Goal: Task Accomplishment & Management: Use online tool/utility

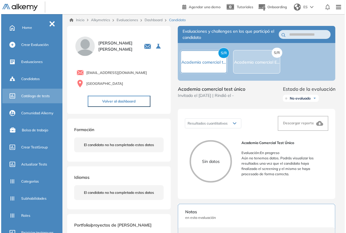
scroll to position [93, 0]
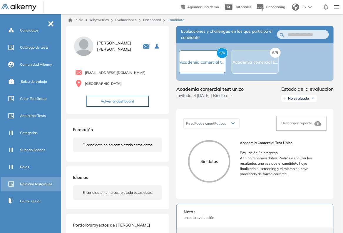
click at [33, 182] on span "Reiniciar testgroups" at bounding box center [36, 183] width 32 height 5
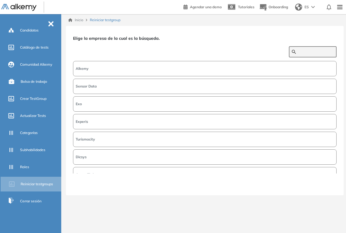
click at [316, 52] on input "text" at bounding box center [315, 51] width 35 height 5
type input "*****"
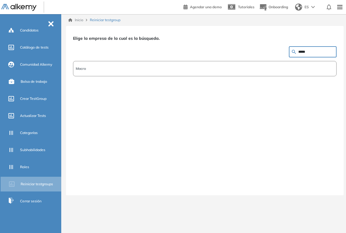
click at [299, 70] on button "Macro" at bounding box center [204, 68] width 263 height 15
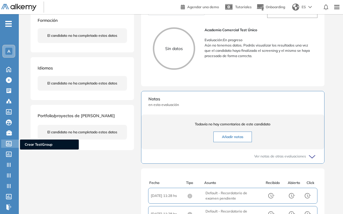
scroll to position [110, 0]
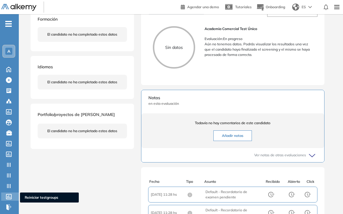
click at [11, 196] on icon at bounding box center [9, 196] width 6 height 5
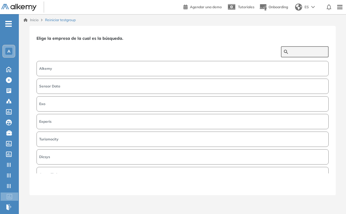
click at [293, 53] on input "text" at bounding box center [307, 51] width 35 height 5
click at [319, 50] on input "text" at bounding box center [307, 51] width 35 height 5
type input "*****"
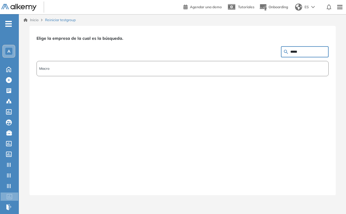
click at [302, 64] on button "Macro" at bounding box center [182, 68] width 292 height 15
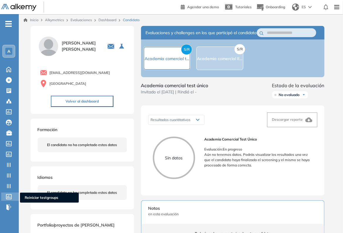
click at [9, 198] on div at bounding box center [9, 195] width 7 height 7
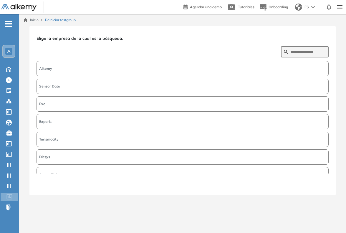
click at [286, 47] on form at bounding box center [305, 51] width 48 height 11
click at [290, 50] on input "text" at bounding box center [307, 51] width 35 height 5
type input "*****"
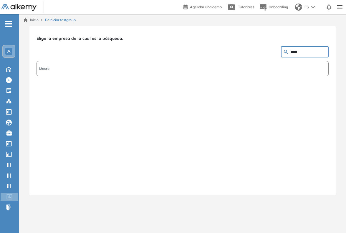
click at [312, 52] on input "*****" at bounding box center [307, 51] width 35 height 5
click at [223, 67] on button "Macro" at bounding box center [182, 68] width 292 height 15
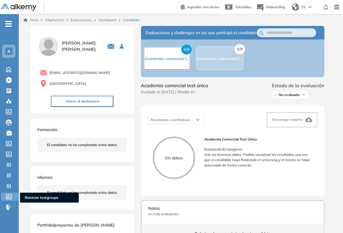
click at [9, 196] on icon at bounding box center [9, 196] width 6 height 5
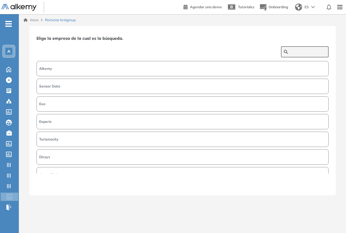
click at [290, 51] on input "text" at bounding box center [307, 51] width 35 height 5
type input "*****"
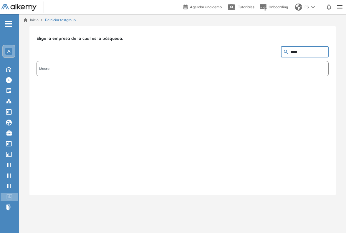
click at [207, 68] on button "Macro" at bounding box center [182, 68] width 292 height 15
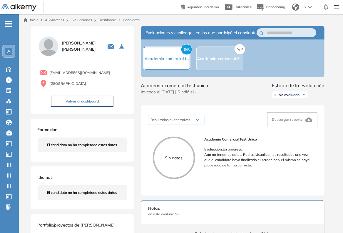
click at [87, 21] on link "Evaluaciones" at bounding box center [81, 20] width 21 height 4
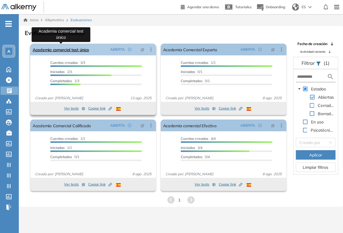
click at [69, 49] on link "Academia comercial test único" at bounding box center [61, 50] width 56 height 12
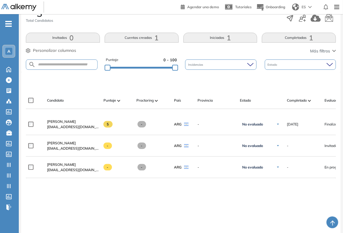
scroll to position [110, 0]
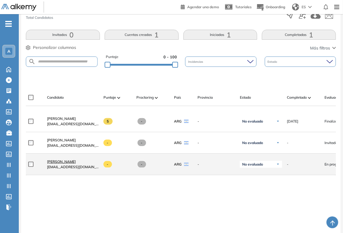
click at [56, 163] on span "[PERSON_NAME]" at bounding box center [61, 161] width 29 height 4
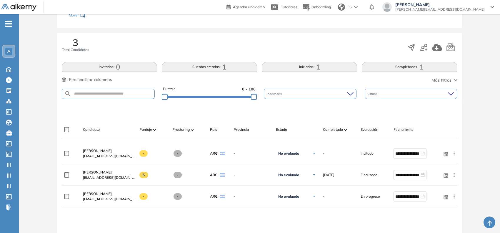
scroll to position [37, 0]
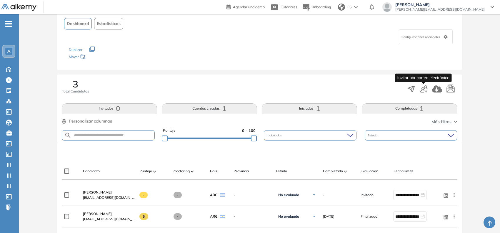
click at [345, 89] on icon "button" at bounding box center [423, 88] width 7 height 7
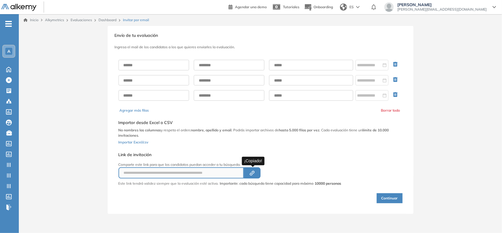
click at [256, 171] on icon "Created by potrace 1.16, written by [PERSON_NAME] [DATE]-[DATE]" at bounding box center [252, 173] width 7 height 5
